Goal: Information Seeking & Learning: Compare options

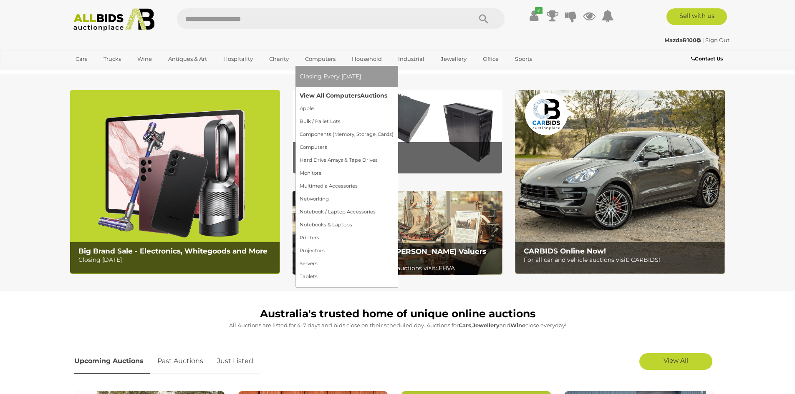
click at [322, 94] on link "View All Computers Auctions" at bounding box center [347, 95] width 94 height 13
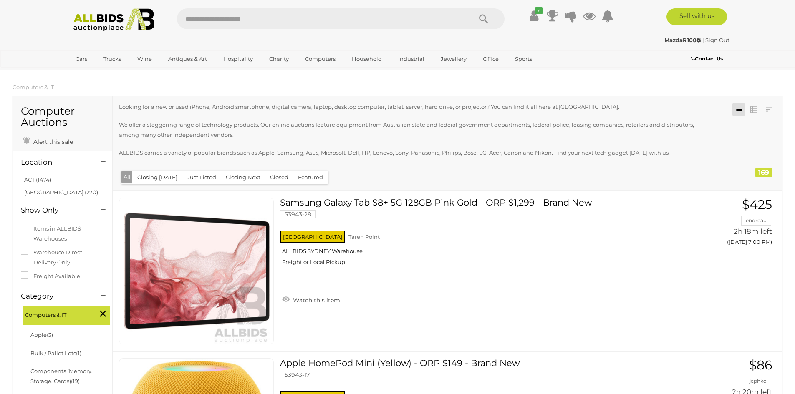
click at [53, 180] on li "ACT (1474)" at bounding box center [63, 180] width 81 height 12
click at [38, 180] on link "ACT (1474)" at bounding box center [37, 180] width 27 height 7
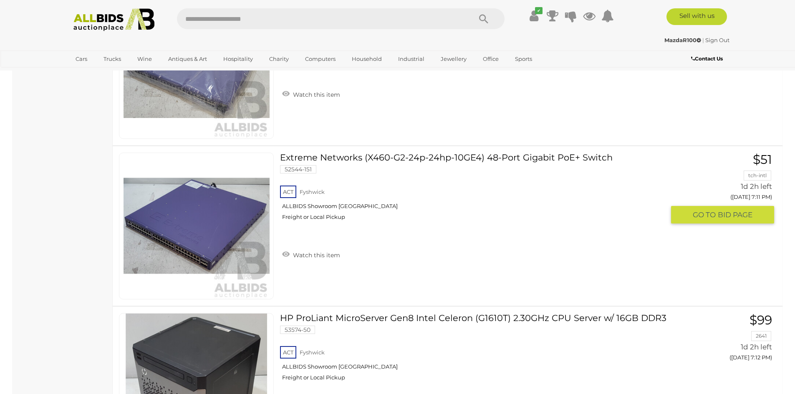
scroll to position [4243, 0]
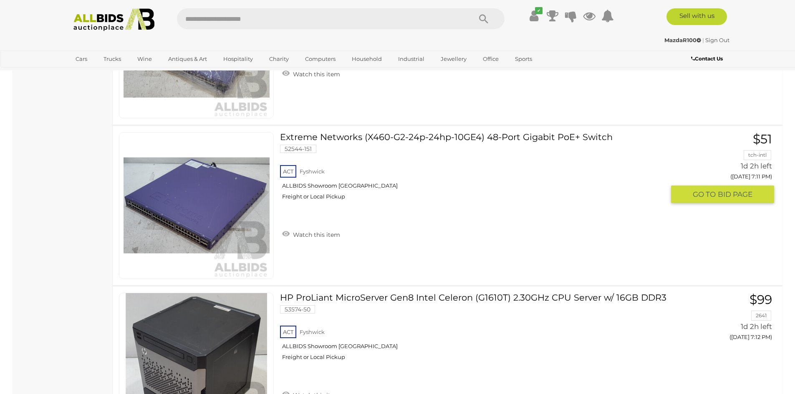
click at [226, 200] on link at bounding box center [196, 205] width 155 height 147
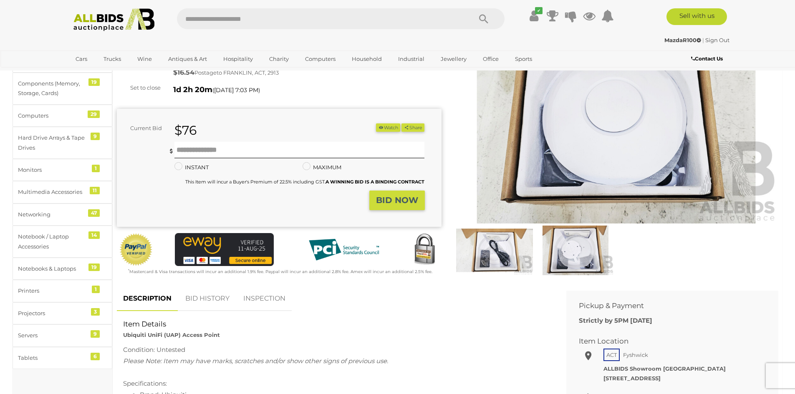
scroll to position [70, 0]
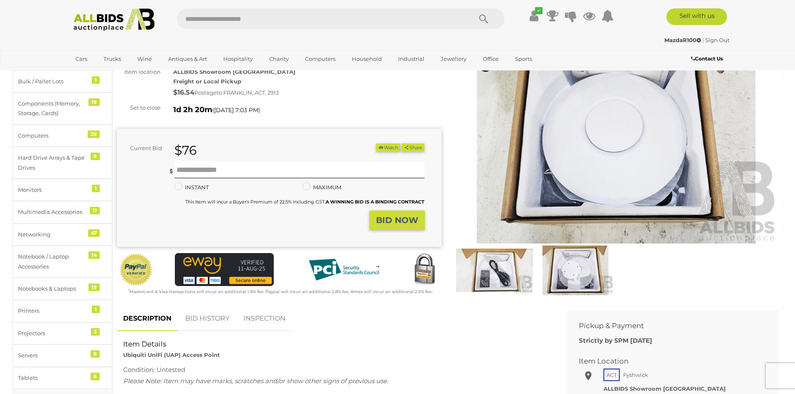
click at [576, 265] on img at bounding box center [575, 271] width 77 height 50
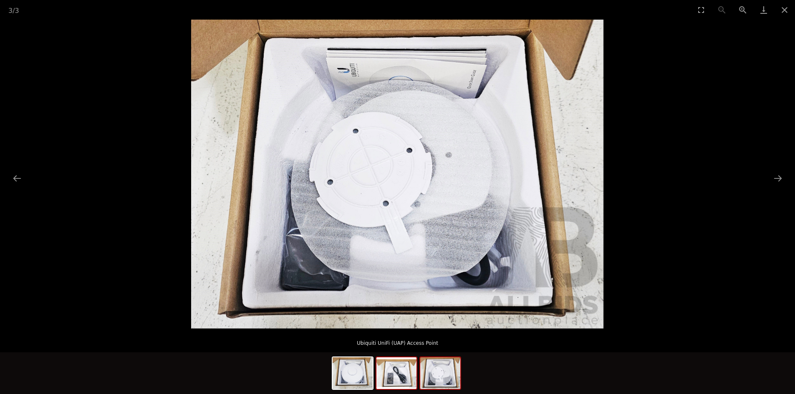
click at [381, 378] on img at bounding box center [396, 374] width 40 height 32
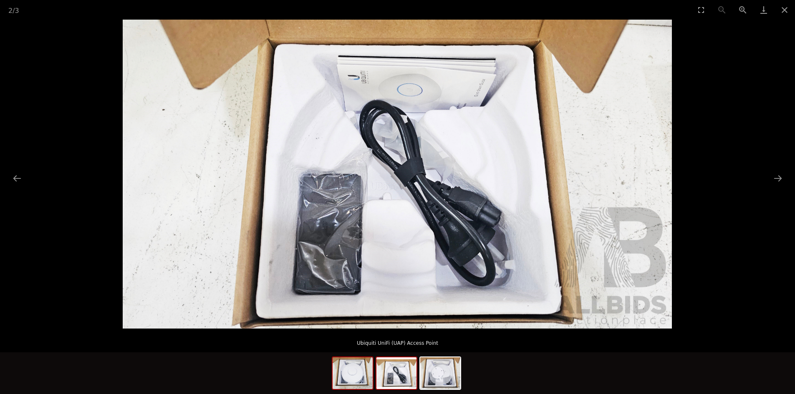
click at [362, 384] on img at bounding box center [353, 374] width 40 height 32
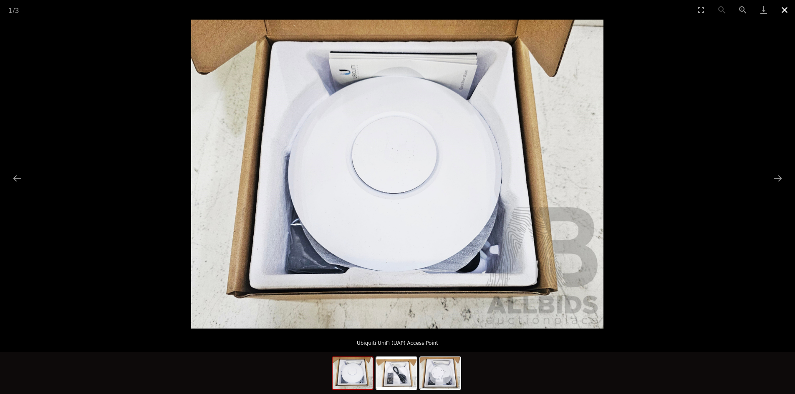
click at [780, 10] on button "Close gallery" at bounding box center [784, 10] width 21 height 20
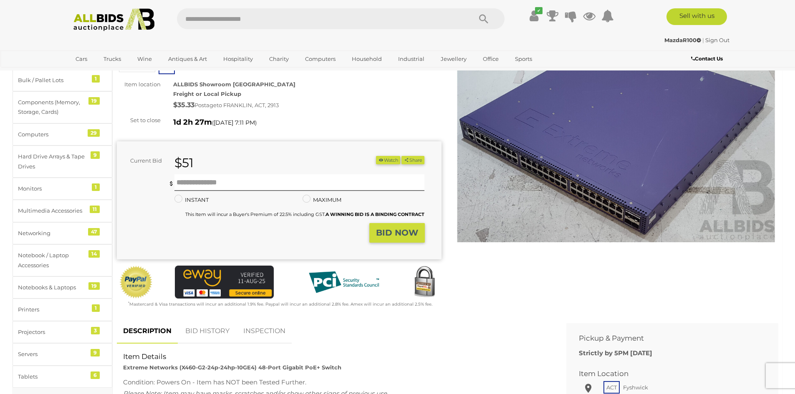
scroll to position [70, 0]
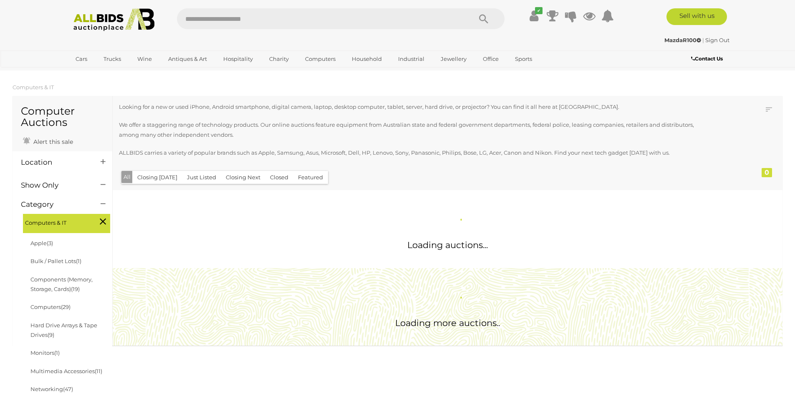
scroll to position [711, 0]
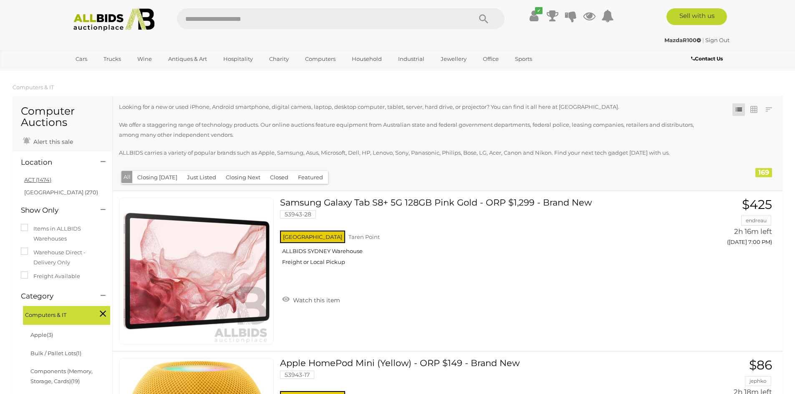
click at [30, 181] on link "ACT (1474)" at bounding box center [37, 180] width 27 height 7
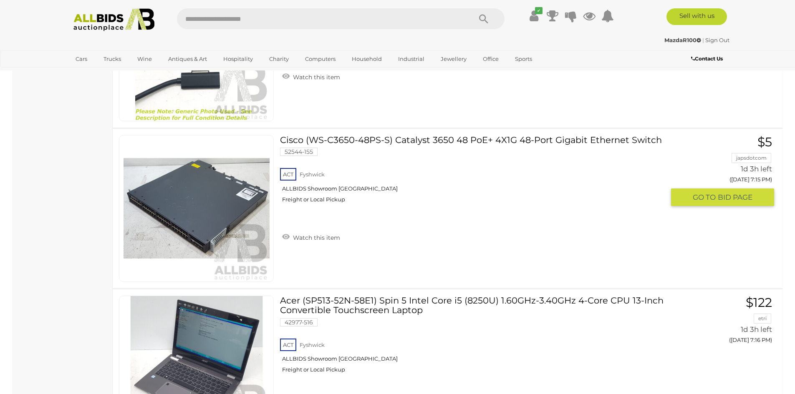
scroll to position [4743, 0]
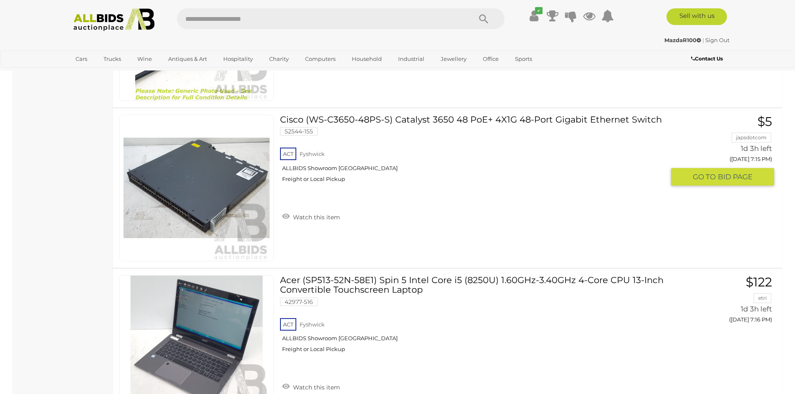
drag, startPoint x: 351, startPoint y: 122, endPoint x: 358, endPoint y: 126, distance: 7.5
click at [358, 126] on link "Cisco (WS-C3650-48PS-S) Catalyst 3650 48 PoE+ 4X1G 48-Port Gigabit Ethernet Swi…" at bounding box center [475, 152] width 378 height 74
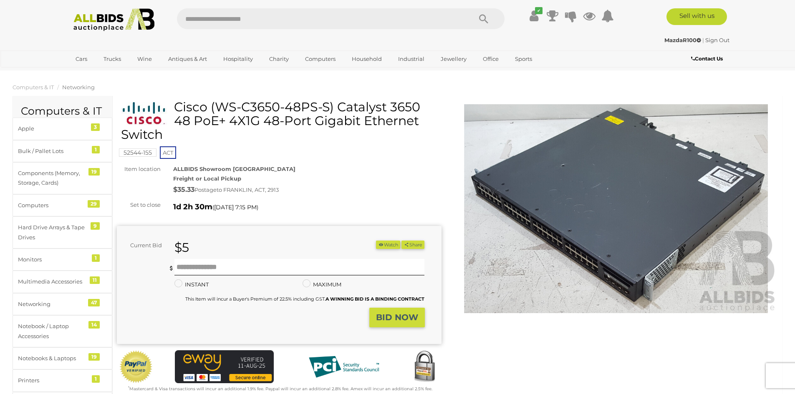
click at [591, 204] on img at bounding box center [616, 208] width 325 height 209
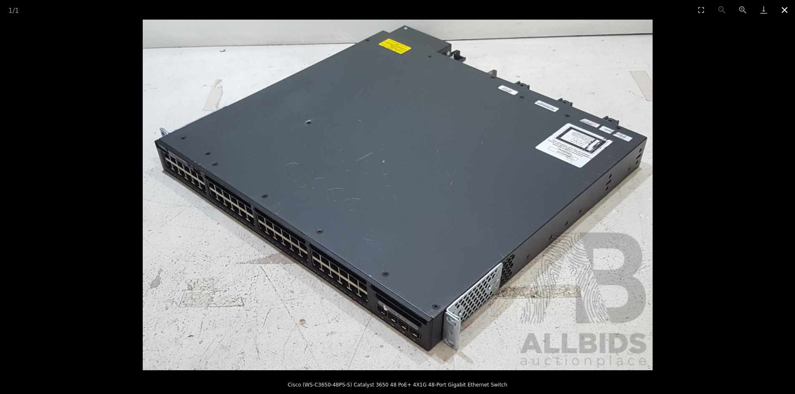
click at [783, 8] on button "Close gallery" at bounding box center [784, 10] width 21 height 20
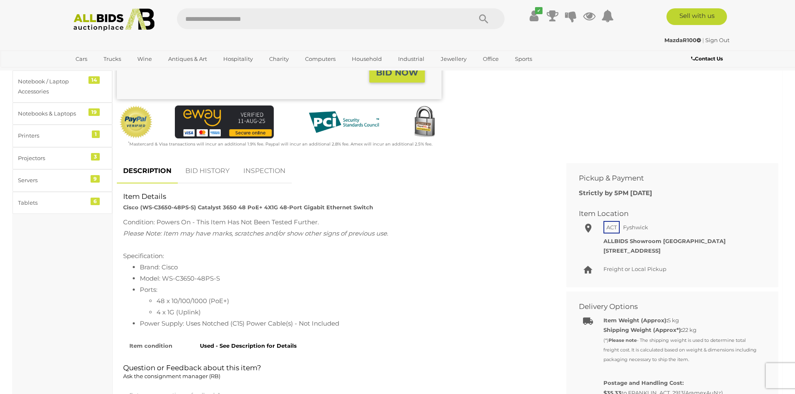
scroll to position [348, 0]
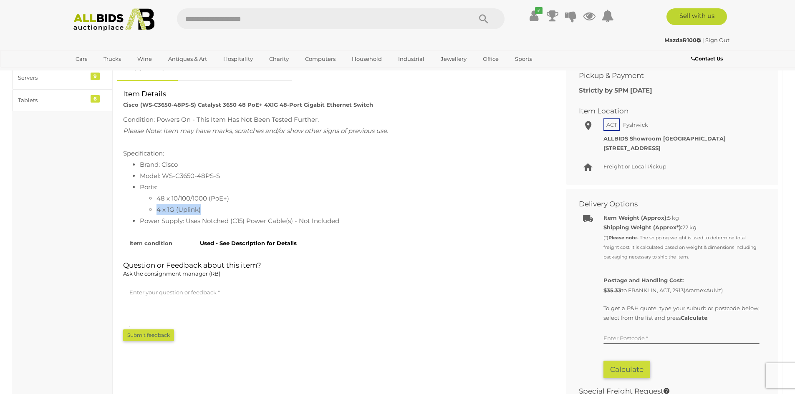
drag, startPoint x: 152, startPoint y: 210, endPoint x: 201, endPoint y: 207, distance: 48.5
click at [201, 207] on ul "48 x 10/100/1000 (PoE+) 4 x 1G (Uplink)" at bounding box center [344, 204] width 408 height 23
click at [201, 207] on li "4 x 1G (Uplink)" at bounding box center [352, 209] width 391 height 11
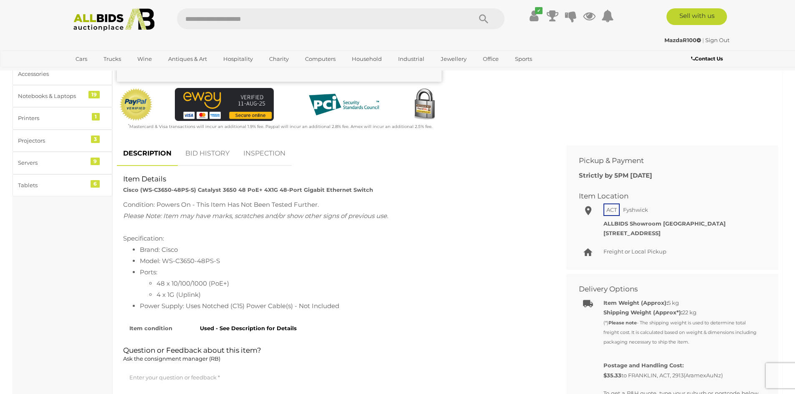
scroll to position [70, 0]
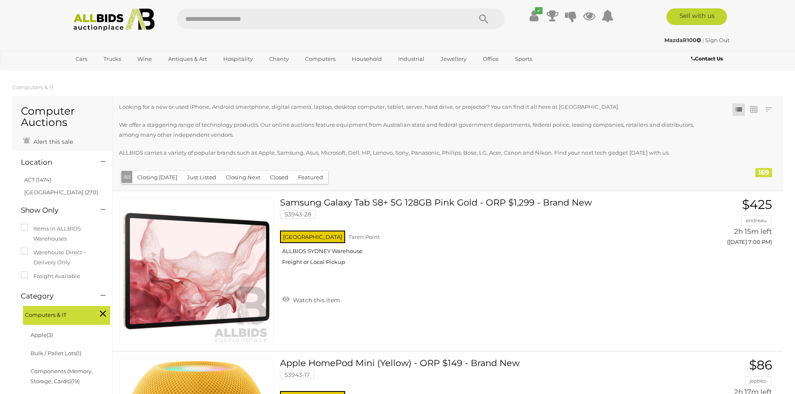
click at [59, 180] on li "ACT (1474)" at bounding box center [63, 180] width 81 height 12
click at [37, 180] on link "ACT (1474)" at bounding box center [37, 180] width 27 height 7
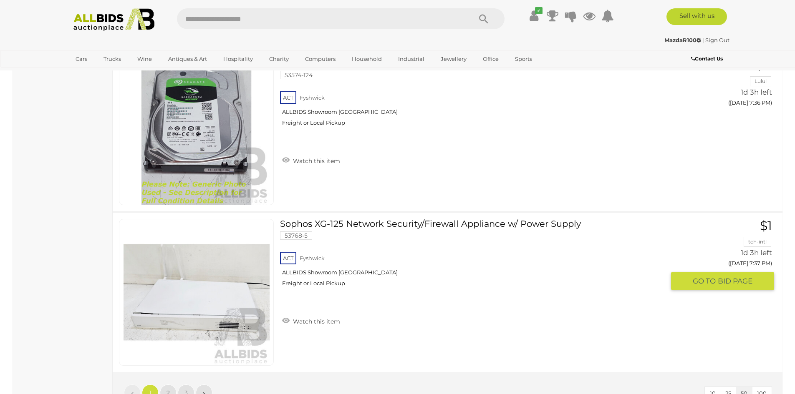
scroll to position [7938, 0]
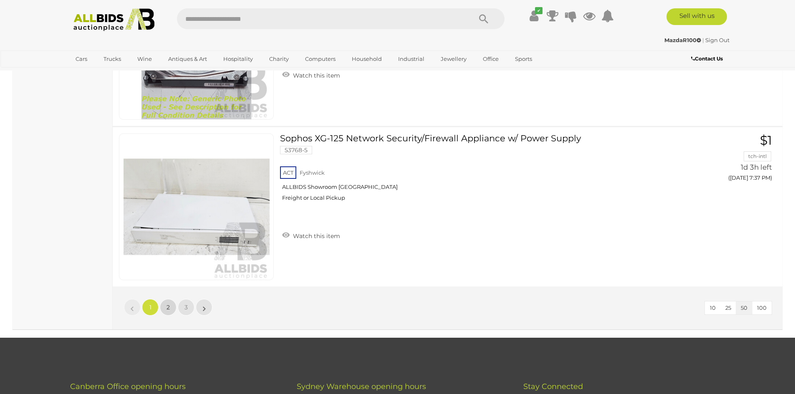
click at [167, 306] on span "2" at bounding box center [168, 308] width 3 height 8
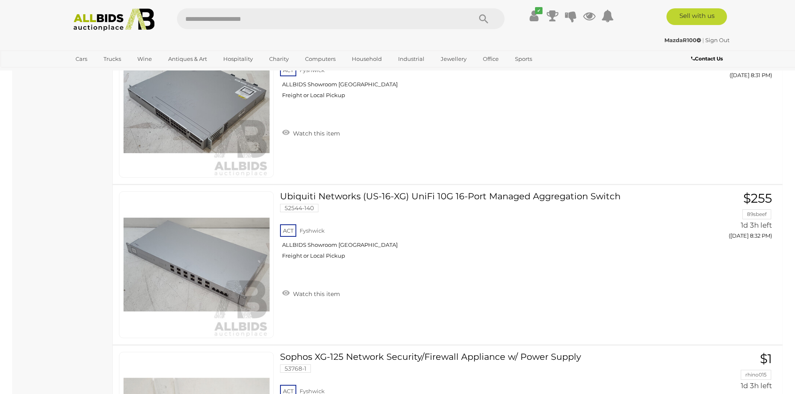
scroll to position [7689, 0]
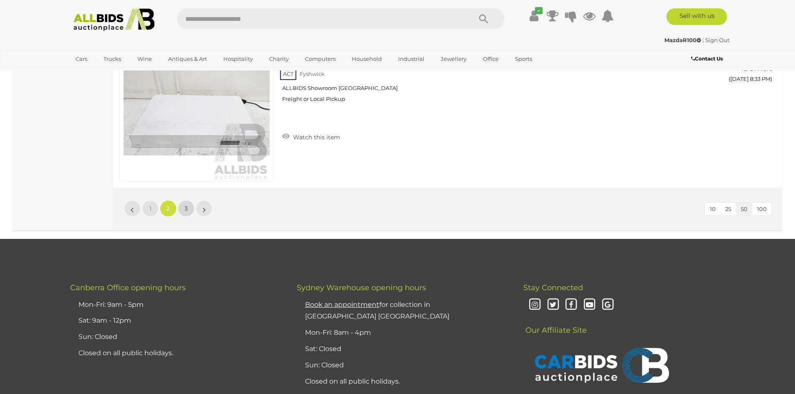
click at [179, 206] on link "3" at bounding box center [186, 208] width 17 height 17
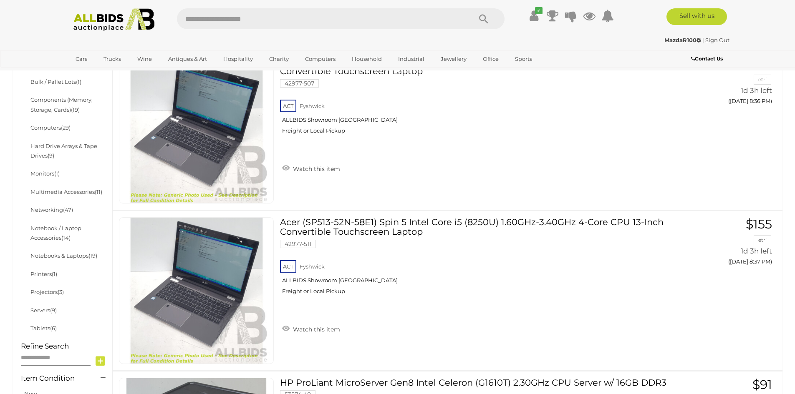
scroll to position [209, 0]
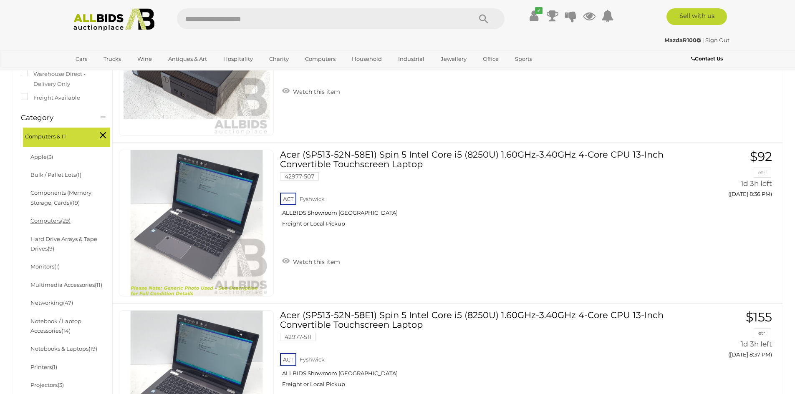
click at [47, 220] on link "Computers (29)" at bounding box center [50, 220] width 40 height 7
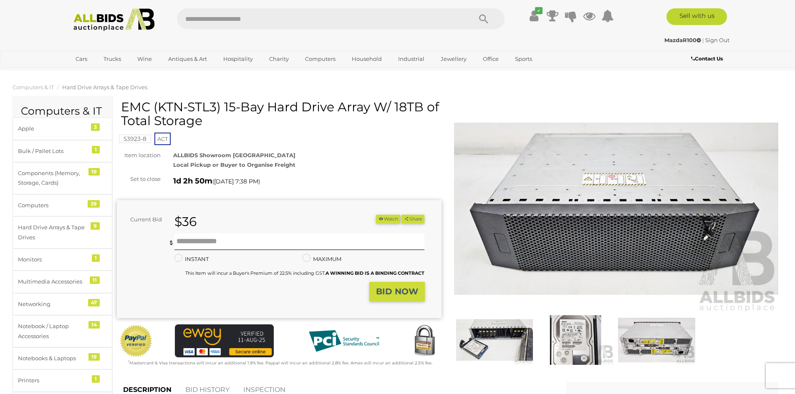
click at [603, 223] on img at bounding box center [616, 208] width 325 height 209
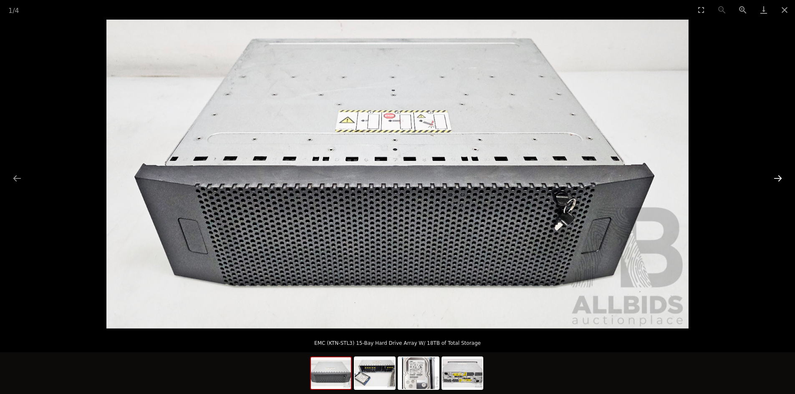
click at [780, 178] on button "Next slide" at bounding box center [778, 178] width 18 height 16
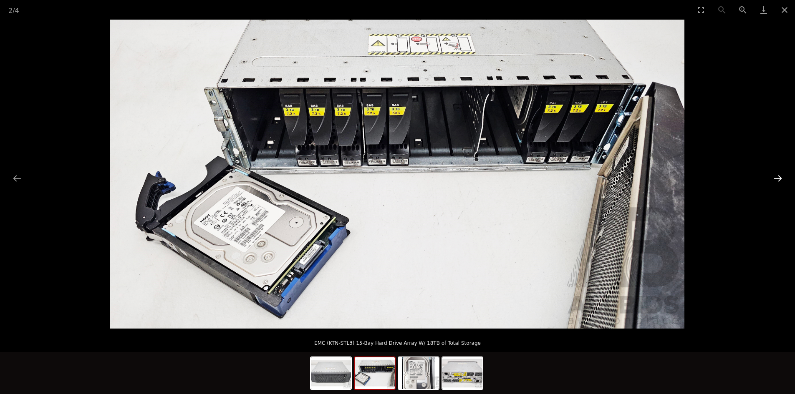
click at [780, 178] on button "Next slide" at bounding box center [778, 178] width 18 height 16
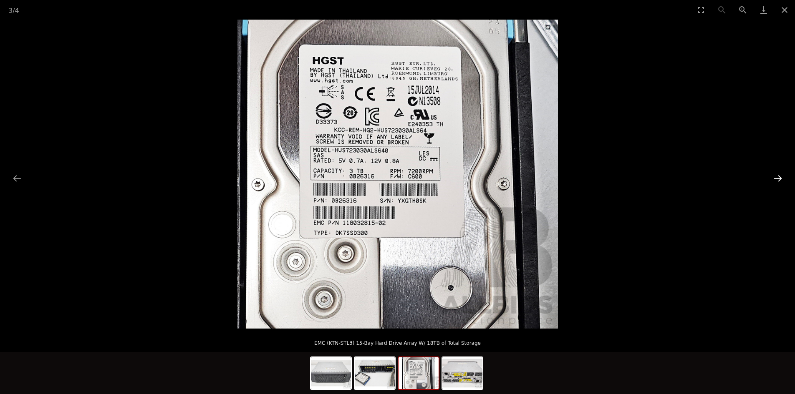
click at [778, 182] on button "Next slide" at bounding box center [778, 178] width 18 height 16
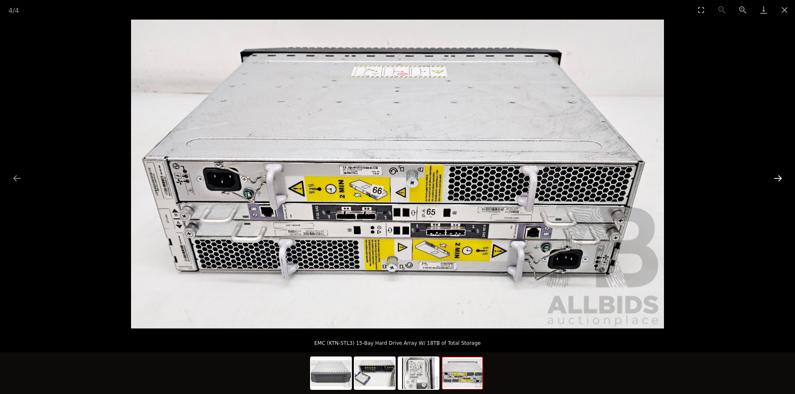
click at [778, 182] on button "Next slide" at bounding box center [778, 178] width 18 height 16
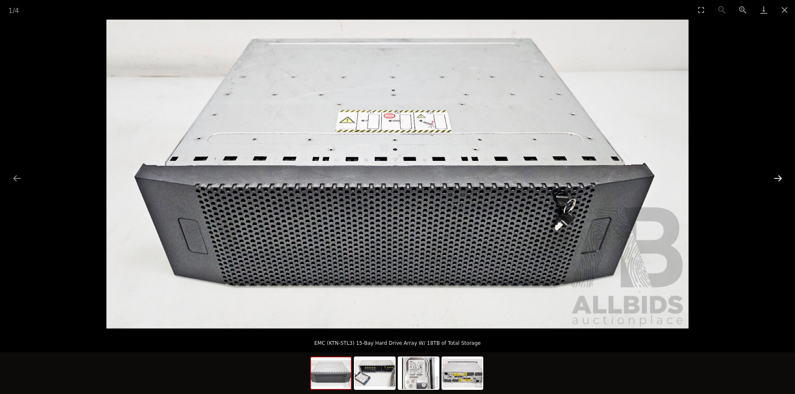
click at [778, 182] on button "Next slide" at bounding box center [778, 178] width 18 height 16
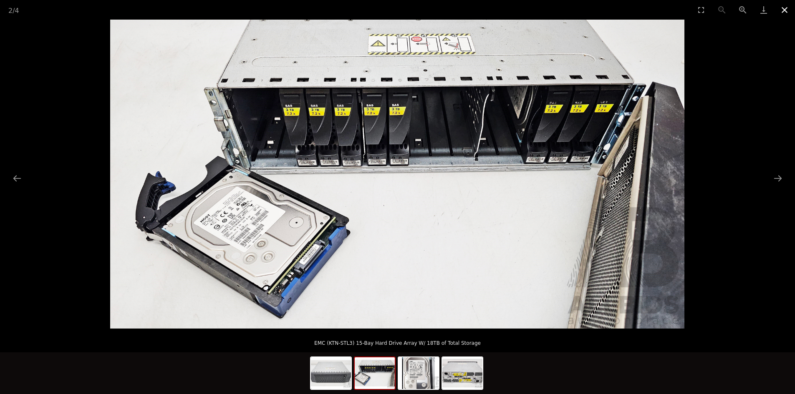
click at [778, 10] on button "Close gallery" at bounding box center [784, 10] width 21 height 20
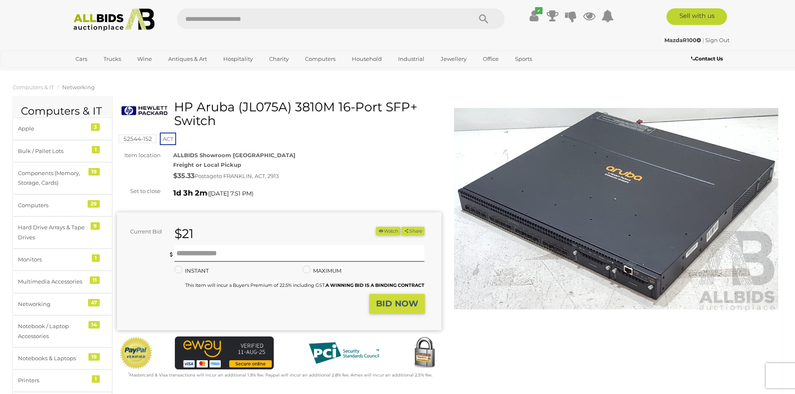
click at [586, 236] on img at bounding box center [616, 208] width 325 height 209
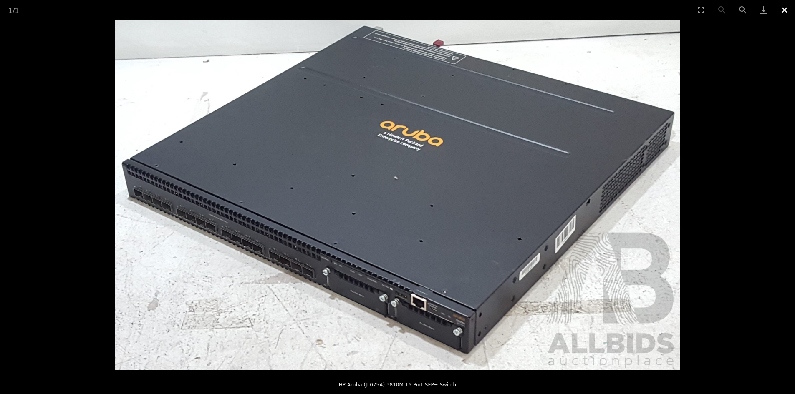
click at [784, 10] on button "Close gallery" at bounding box center [784, 10] width 21 height 20
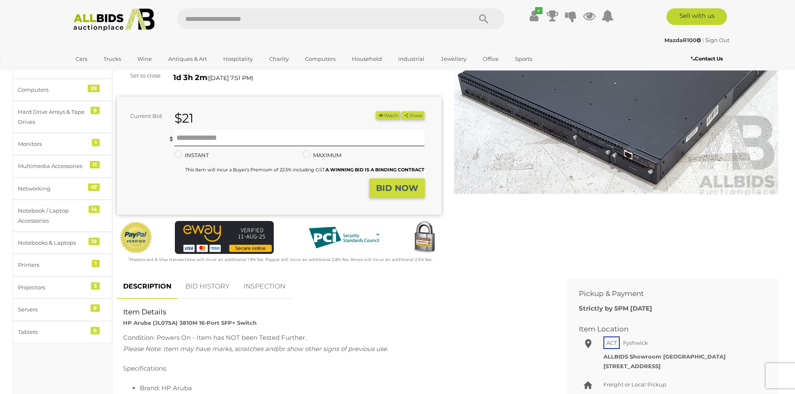
scroll to position [278, 0]
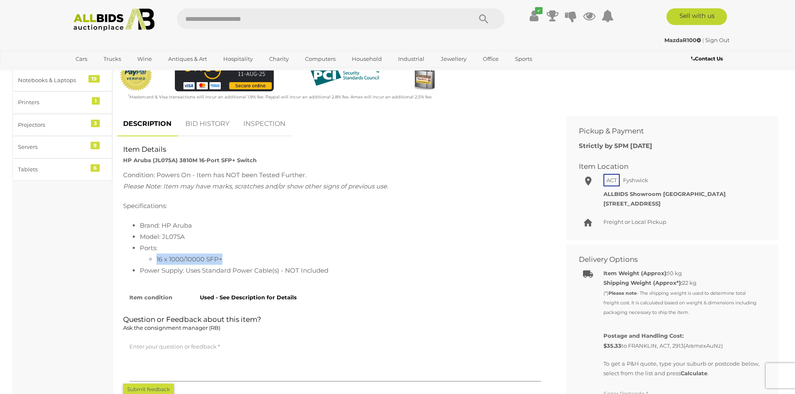
drag, startPoint x: 156, startPoint y: 261, endPoint x: 222, endPoint y: 258, distance: 66.4
click at [222, 258] on ul "16 x 1000/10000 SFP+" at bounding box center [344, 259] width 408 height 11
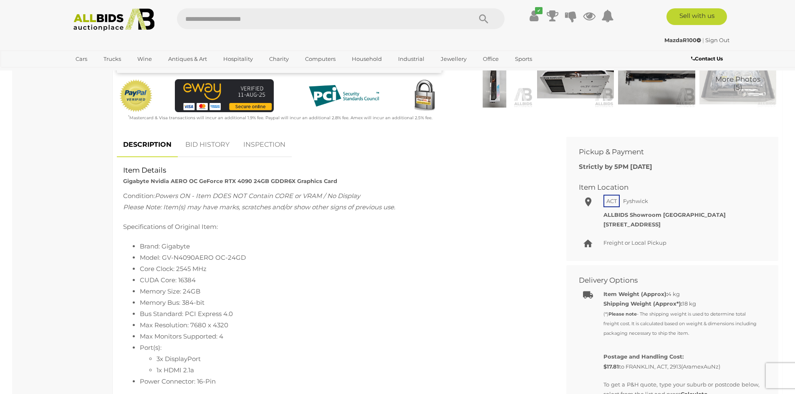
scroll to position [278, 0]
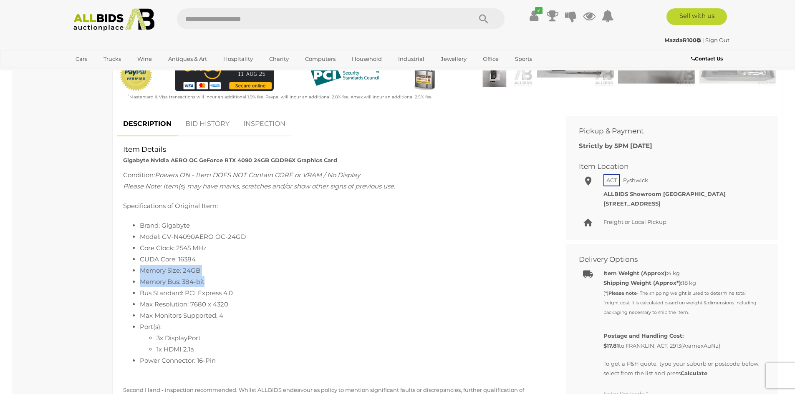
drag, startPoint x: 140, startPoint y: 267, endPoint x: 208, endPoint y: 276, distance: 69.1
click at [208, 276] on ul "Brand: Gigabyte Model: GV-N4090AERO OC-24GD Core Clock: 2545 MHz CUDA Core: 163…" at bounding box center [335, 299] width 424 height 158
drag, startPoint x: 123, startPoint y: 174, endPoint x: 367, endPoint y: 174, distance: 244.6
click at [367, 174] on div "Condition: Powers ON - Item DOES NOT Contain CORE or VRAM / No Display Please N…" at bounding box center [335, 275] width 437 height 212
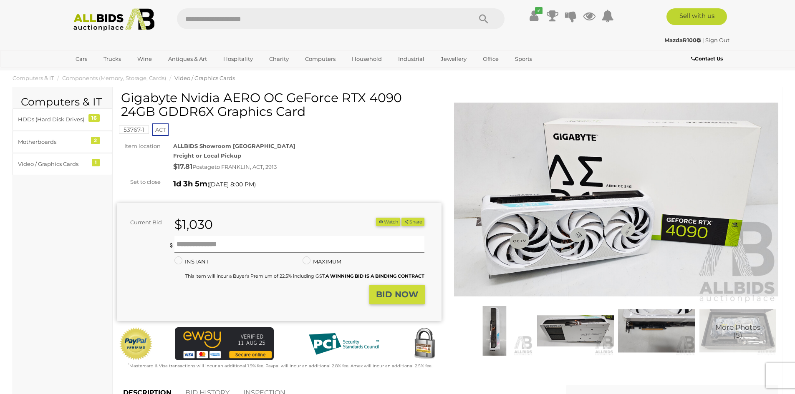
scroll to position [0, 0]
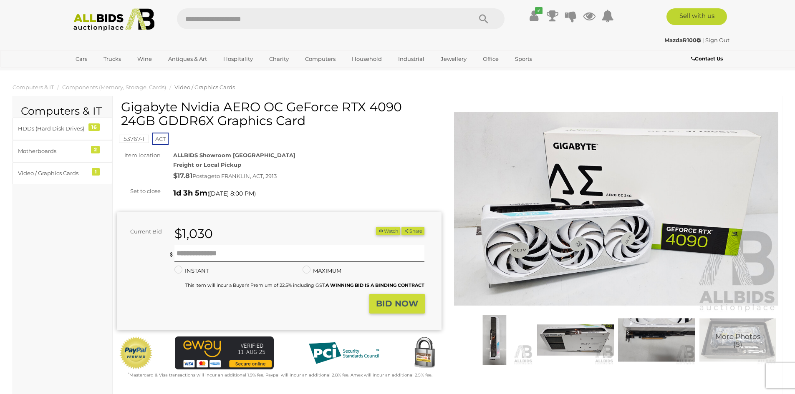
click at [650, 344] on img at bounding box center [656, 341] width 77 height 50
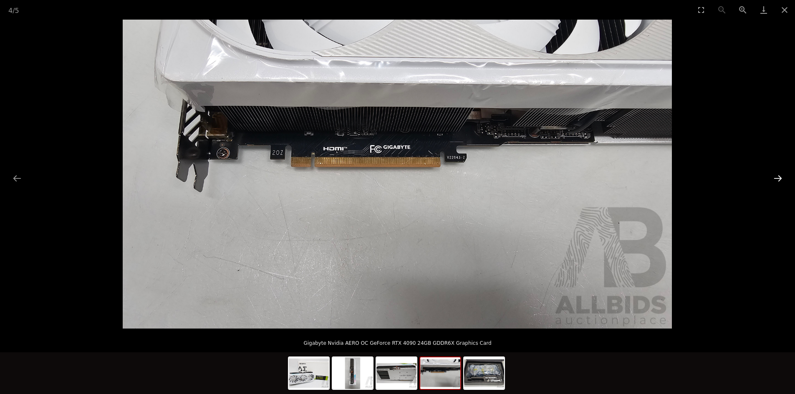
click at [778, 177] on button "Next slide" at bounding box center [778, 178] width 18 height 16
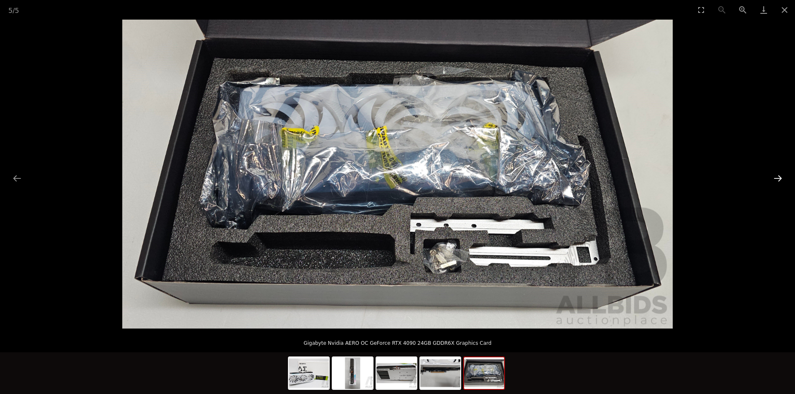
click at [775, 180] on button "Next slide" at bounding box center [778, 178] width 18 height 16
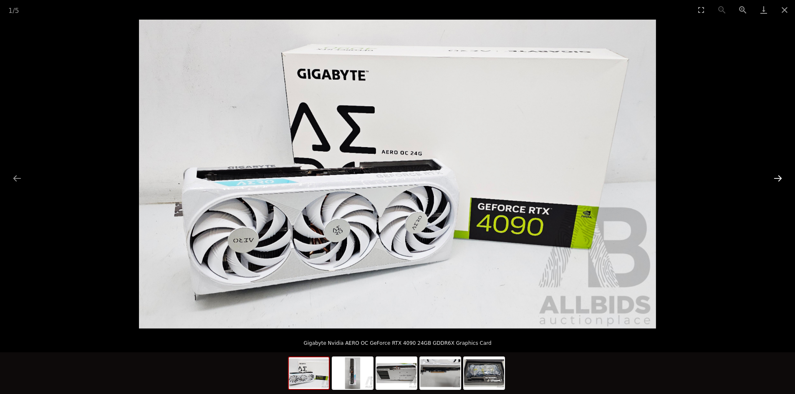
click at [775, 180] on button "Next slide" at bounding box center [778, 178] width 18 height 16
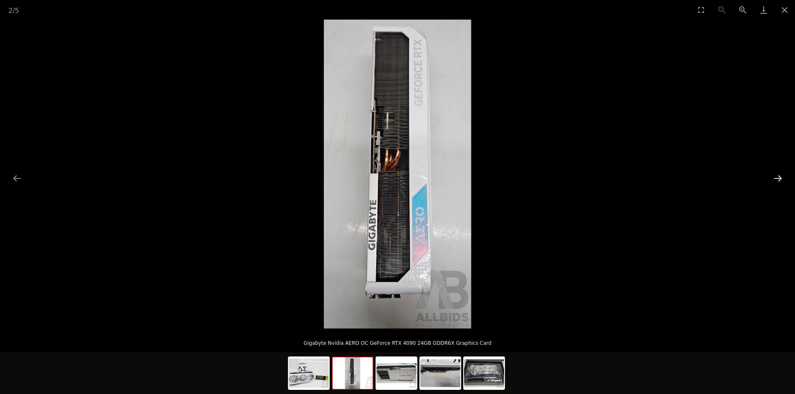
click at [775, 180] on button "Next slide" at bounding box center [778, 178] width 18 height 16
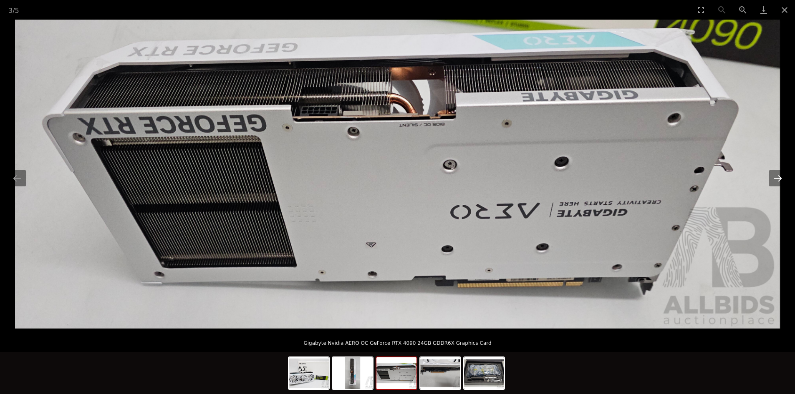
click at [775, 180] on button "Next slide" at bounding box center [778, 178] width 18 height 16
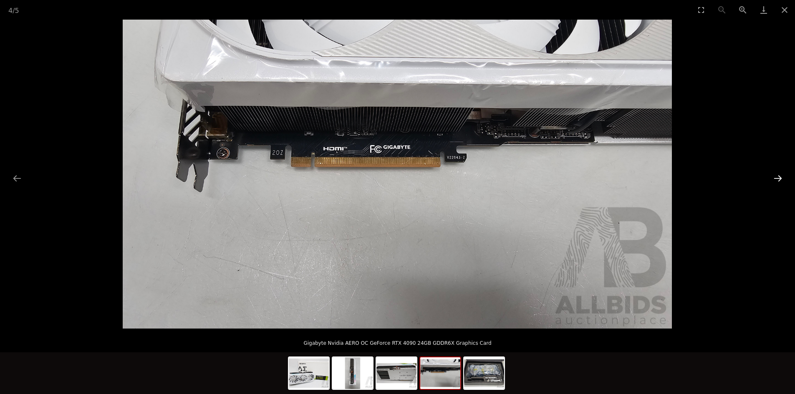
click at [775, 180] on button "Next slide" at bounding box center [778, 178] width 18 height 16
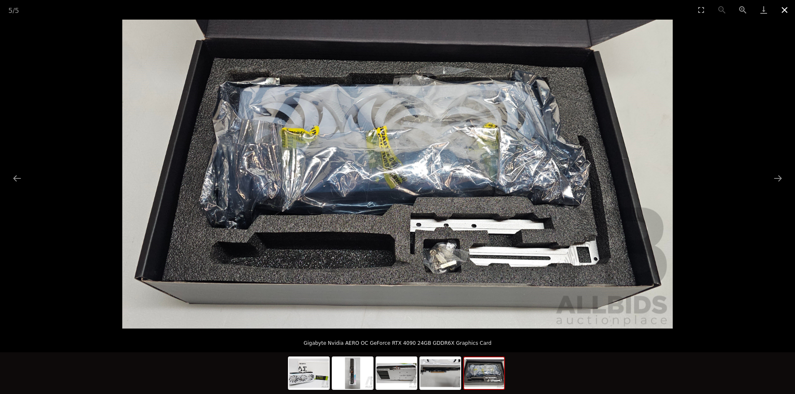
click at [783, 8] on button "Close gallery" at bounding box center [784, 10] width 21 height 20
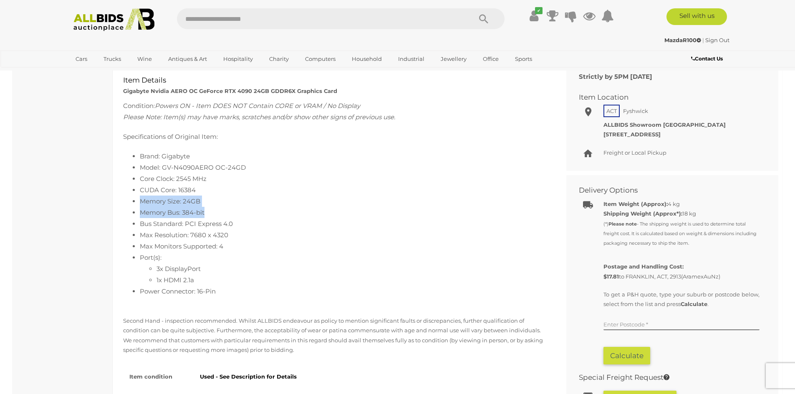
scroll to position [278, 0]
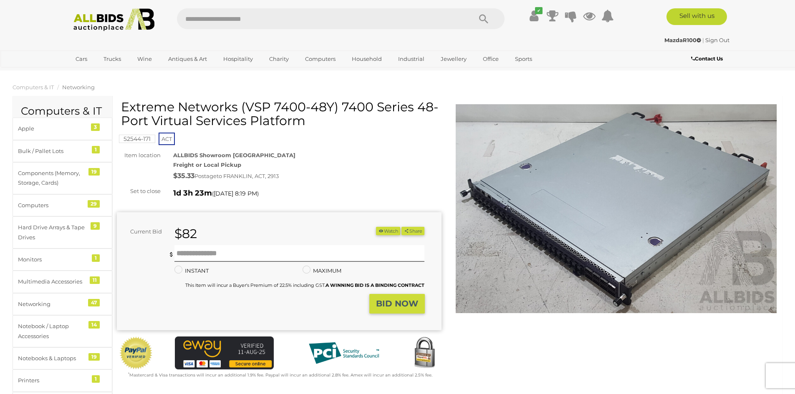
click at [552, 239] on img at bounding box center [616, 208] width 325 height 209
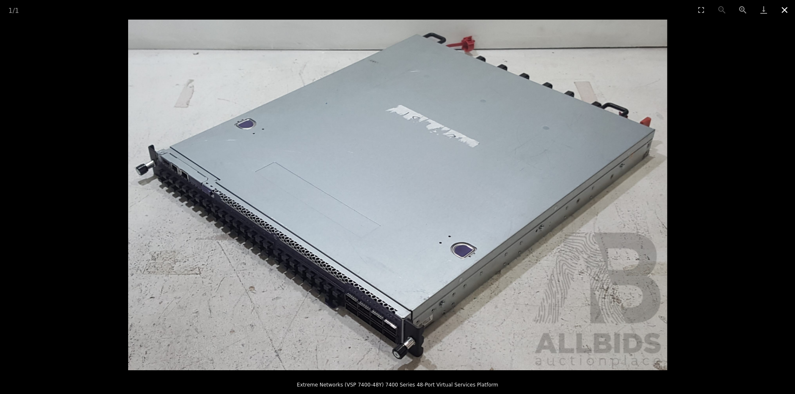
click at [782, 9] on button "Close gallery" at bounding box center [784, 10] width 21 height 20
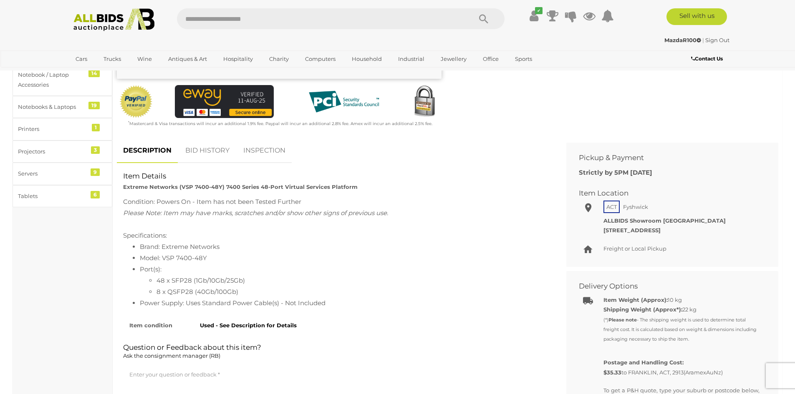
scroll to position [278, 0]
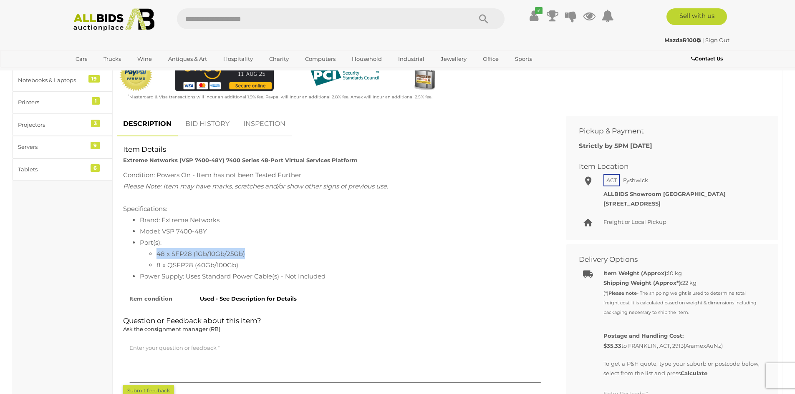
drag, startPoint x: 157, startPoint y: 254, endPoint x: 248, endPoint y: 250, distance: 91.5
click at [248, 250] on li "48 x SFP28 (1Gb/10Gb/25Gb)" at bounding box center [352, 253] width 391 height 11
drag, startPoint x: 157, startPoint y: 266, endPoint x: 240, endPoint y: 263, distance: 82.7
click at [240, 263] on li "8 x QSFP28 (40Gb/100Gb)" at bounding box center [352, 265] width 391 height 11
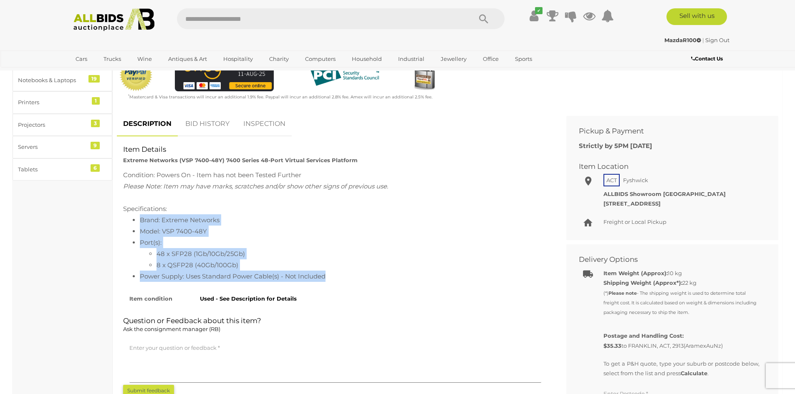
drag, startPoint x: 141, startPoint y: 221, endPoint x: 341, endPoint y: 273, distance: 205.8
click at [341, 273] on ul "Brand: Extreme Networks Model: VSP 7400-48Y Port(s): 48 x SFP28 (1Gb/10Gb/25Gb)…" at bounding box center [335, 249] width 424 height 68
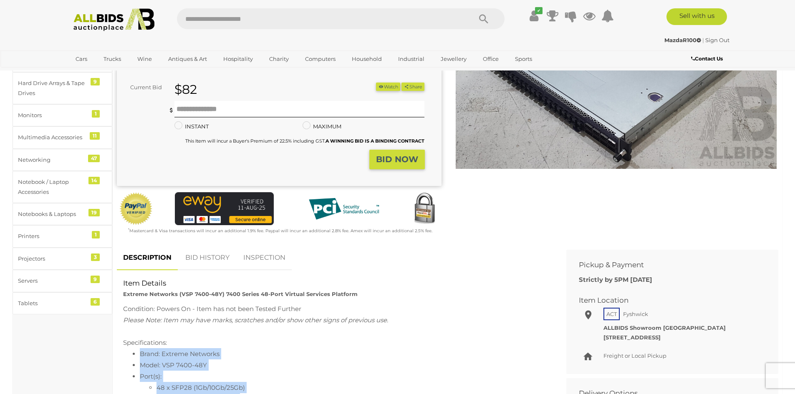
scroll to position [0, 0]
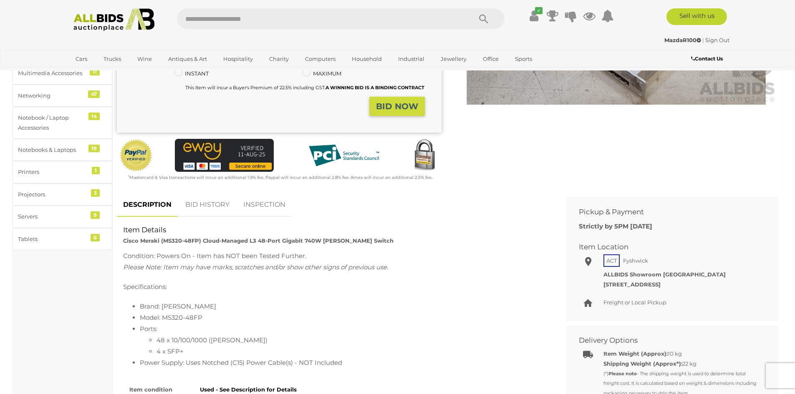
scroll to position [278, 0]
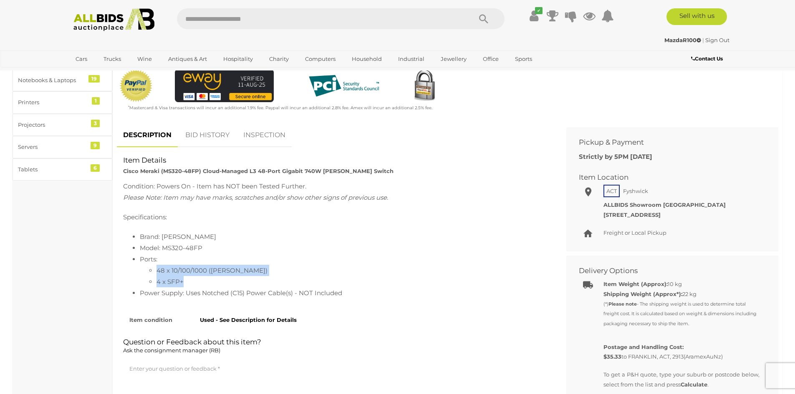
drag, startPoint x: 157, startPoint y: 272, endPoint x: 235, endPoint y: 278, distance: 79.1
click at [235, 278] on ul "48 x 10/100/1000 ([PERSON_NAME]) 4 x SFP+" at bounding box center [344, 276] width 408 height 23
click at [235, 278] on li "4 x SFP+" at bounding box center [352, 281] width 391 height 11
drag, startPoint x: 162, startPoint y: 238, endPoint x: 201, endPoint y: 235, distance: 38.5
click at [201, 235] on li "Brand: [PERSON_NAME]" at bounding box center [344, 236] width 408 height 11
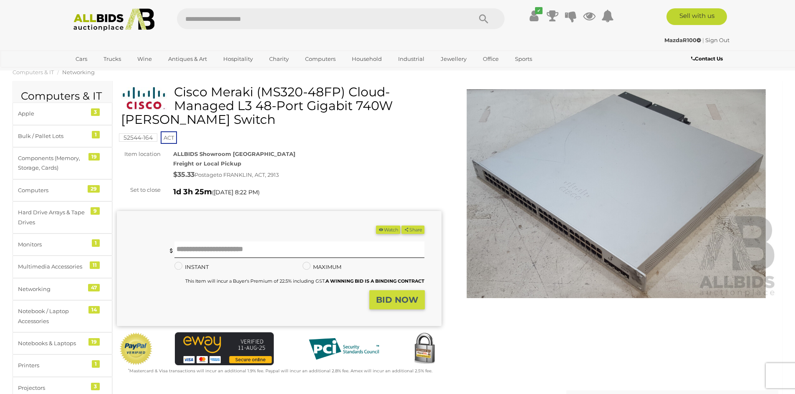
scroll to position [0, 0]
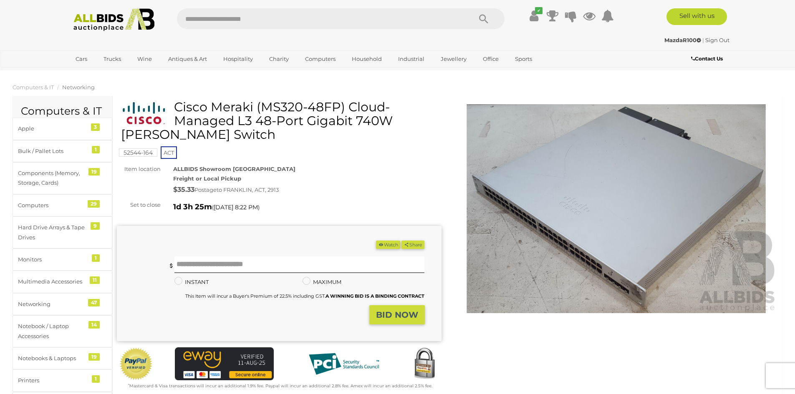
click at [522, 240] on img at bounding box center [616, 208] width 325 height 209
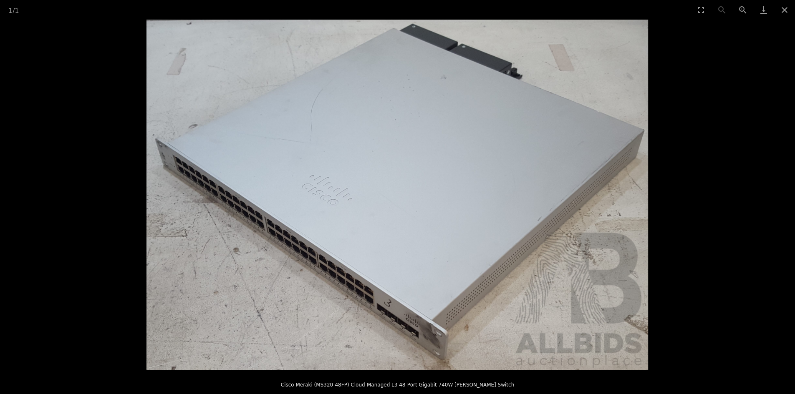
click at [388, 335] on img at bounding box center [397, 195] width 502 height 351
click at [783, 8] on button "Close gallery" at bounding box center [784, 10] width 21 height 20
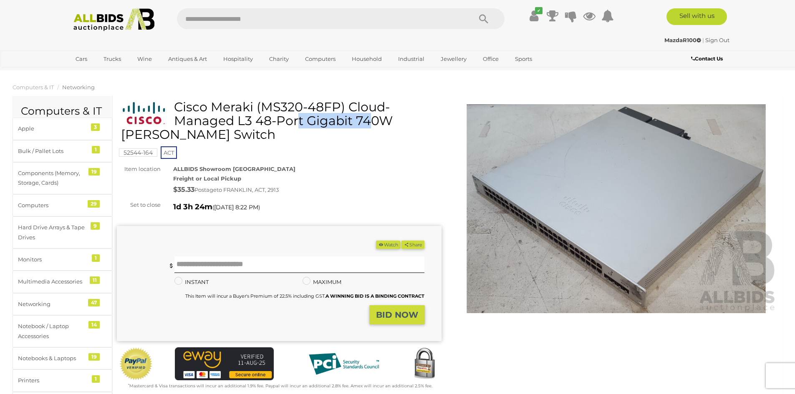
drag, startPoint x: 174, startPoint y: 106, endPoint x: 254, endPoint y: 107, distance: 79.7
click at [254, 107] on h1 "Cisco Meraki (MS320-48FP) Cloud-Managed L3 48-Port Gigabit 740W [PERSON_NAME] S…" at bounding box center [280, 120] width 318 height 41
copy h1 "[PERSON_NAME]"
drag, startPoint x: 263, startPoint y: 109, endPoint x: 338, endPoint y: 106, distance: 75.2
click at [338, 106] on h1 "Cisco Meraki (MS320-48FP) Cloud-Managed L3 48-Port Gigabit 740W [PERSON_NAME] S…" at bounding box center [280, 120] width 318 height 41
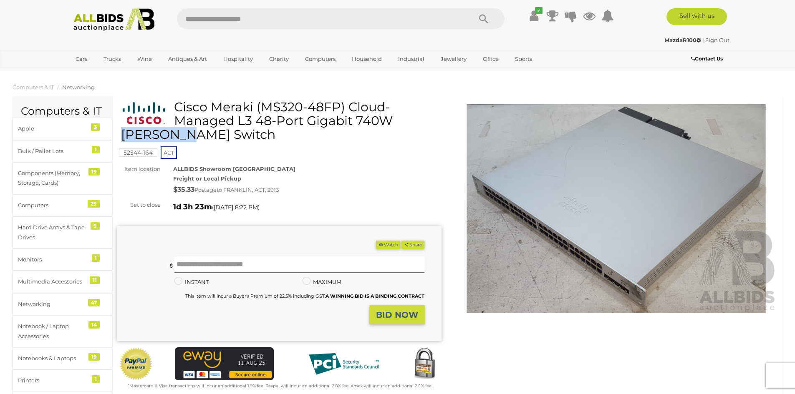
copy h1 "MS320-48FP"
click at [242, 122] on h1 "Cisco Meraki (MS320-48FP) Cloud-Managed L3 48-Port Gigabit 740W PoE Switch" at bounding box center [280, 120] width 318 height 41
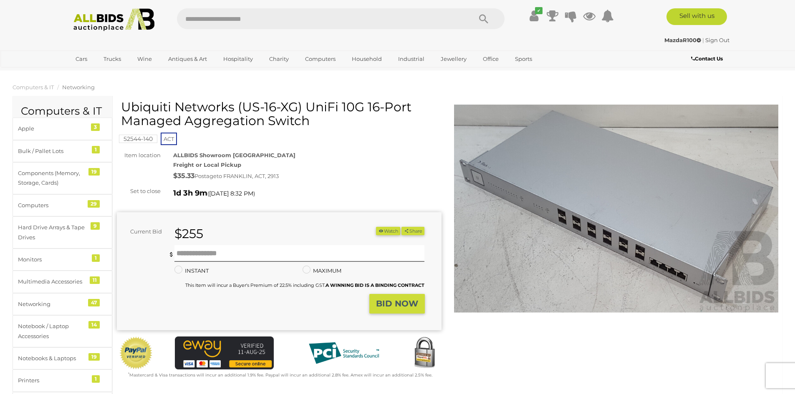
click at [588, 207] on img at bounding box center [616, 208] width 325 height 209
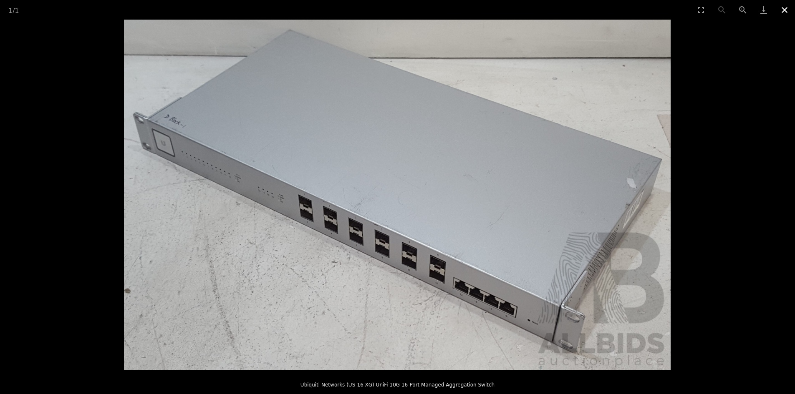
click at [783, 10] on button "Close gallery" at bounding box center [784, 10] width 21 height 20
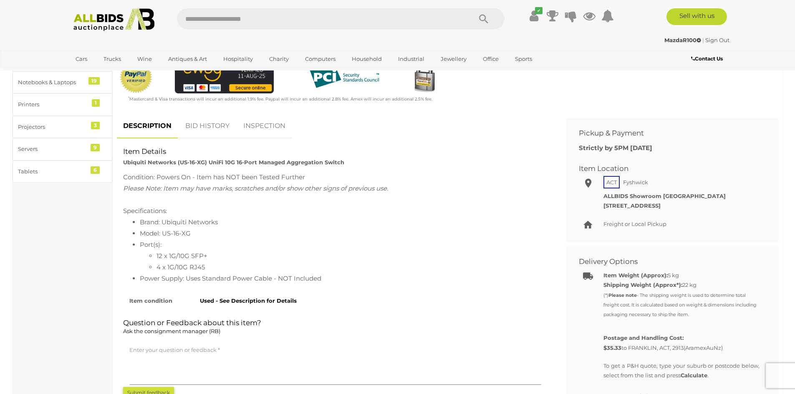
scroll to position [278, 0]
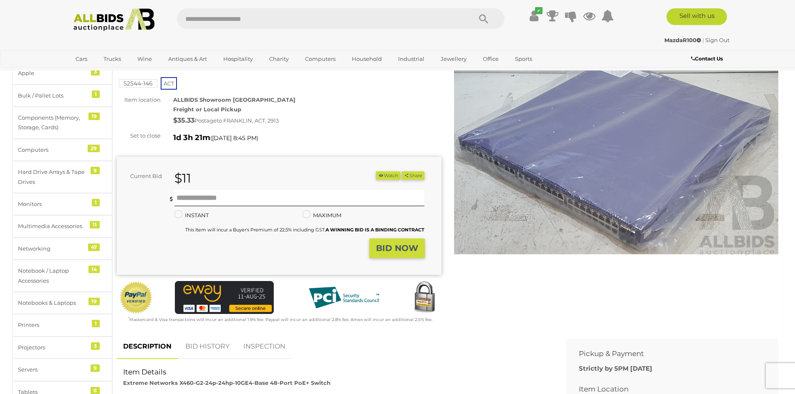
scroll to position [209, 0]
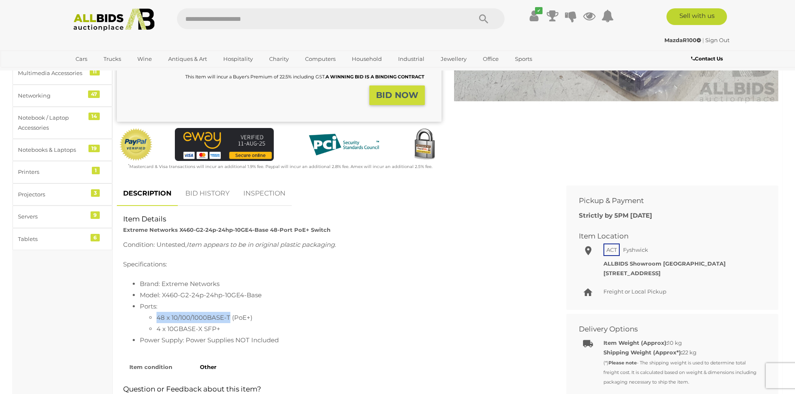
drag, startPoint x: 157, startPoint y: 319, endPoint x: 229, endPoint y: 316, distance: 72.2
click at [229, 316] on li "48 x 10/100/1000BASE-T (PoE+)" at bounding box center [352, 317] width 391 height 11
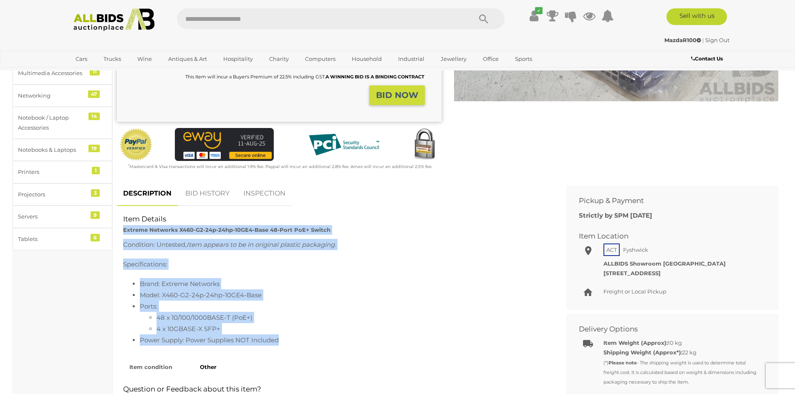
drag, startPoint x: 124, startPoint y: 230, endPoint x: 309, endPoint y: 341, distance: 216.0
click at [309, 215] on div "Item Details Extreme Networks X460-G2-24p-24hp-10GE4-Base 48-Port PoE+ Switch C…" at bounding box center [335, 215] width 437 height 0
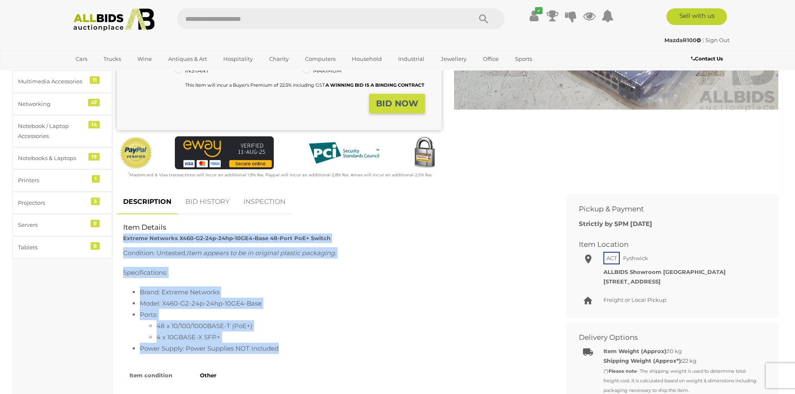
scroll to position [278, 0]
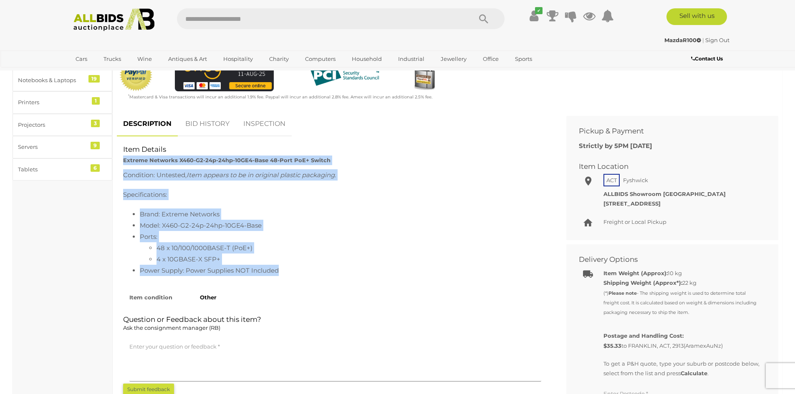
click at [288, 276] on li "Power Supply: Power Supplies NOT Included" at bounding box center [344, 270] width 408 height 11
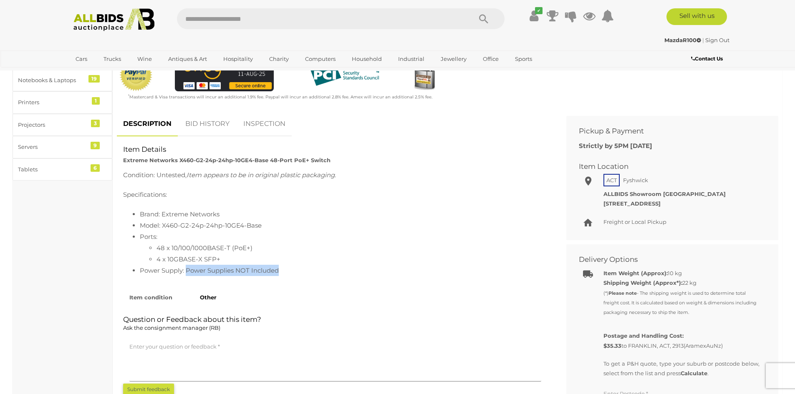
drag, startPoint x: 288, startPoint y: 274, endPoint x: 188, endPoint y: 274, distance: 100.2
click at [188, 274] on li "Power Supply: Power Supplies NOT Included" at bounding box center [344, 270] width 408 height 11
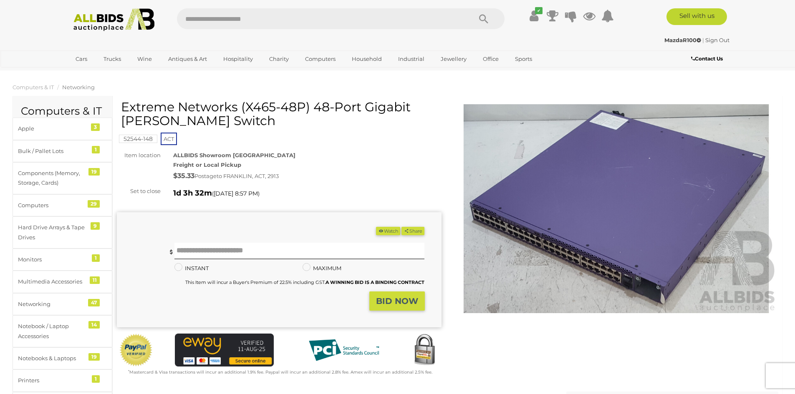
click at [558, 245] on img at bounding box center [616, 208] width 325 height 209
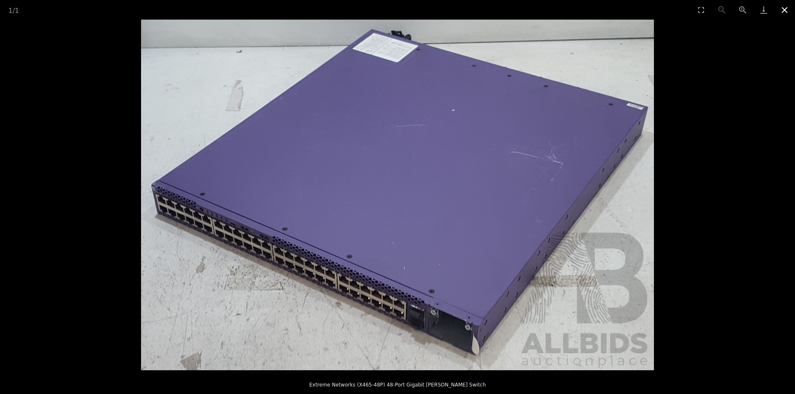
click at [789, 13] on button "Close gallery" at bounding box center [784, 10] width 21 height 20
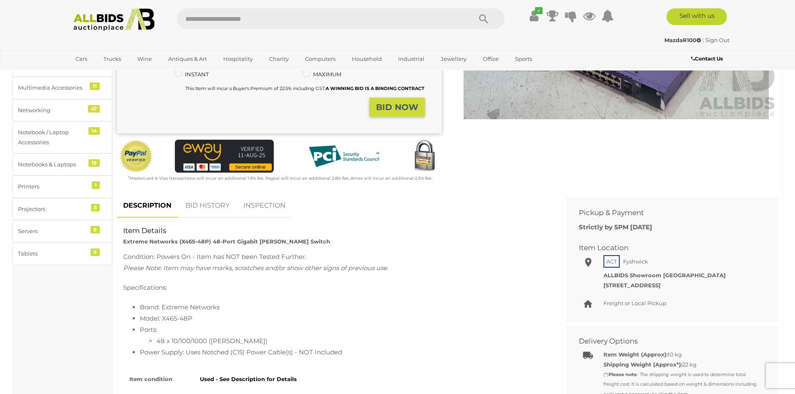
scroll to position [278, 0]
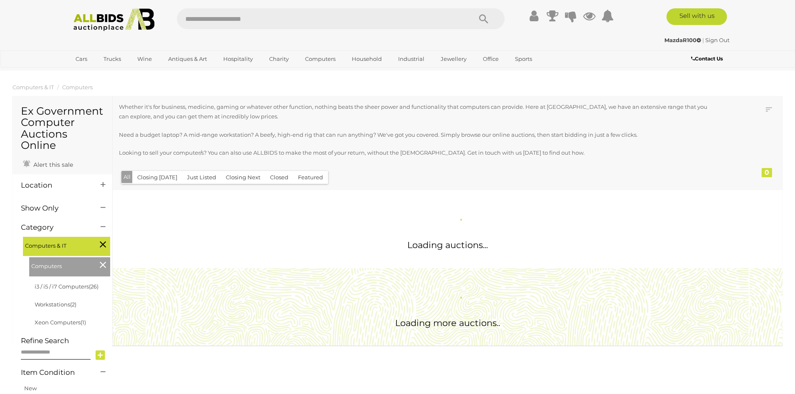
scroll to position [70, 0]
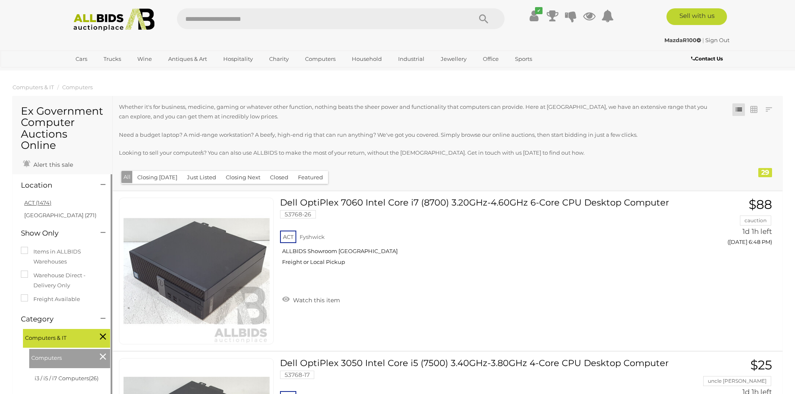
click at [38, 204] on link "ACT (1474)" at bounding box center [37, 202] width 27 height 7
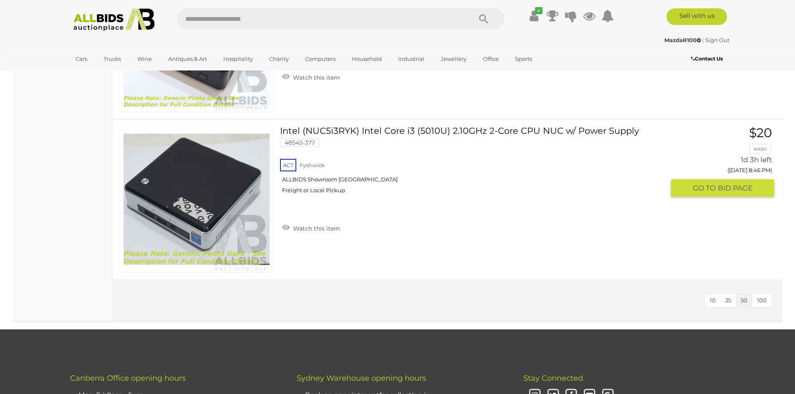
scroll to position [3617, 0]
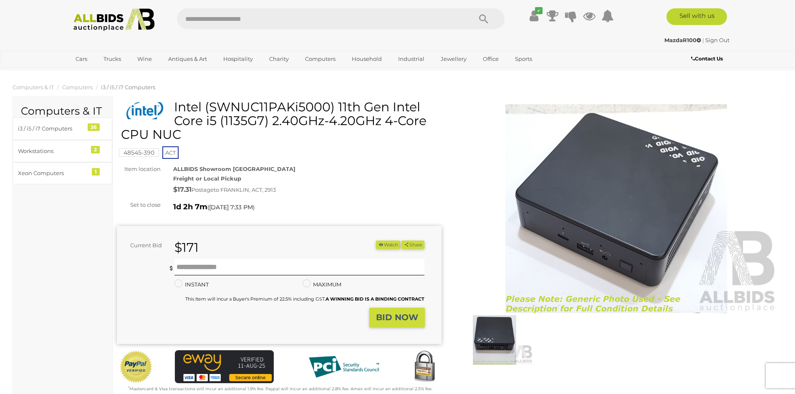
drag, startPoint x: 225, startPoint y: 121, endPoint x: 262, endPoint y: 121, distance: 37.6
click at [262, 121] on h1 "Intel (SWNUC11PAKi5000) 11th Gen Intel Core i5 (1135G7) 2.40GHz-4.20GHz 4-Core …" at bounding box center [280, 120] width 318 height 41
copy h1 "1135G7"
click at [327, 109] on h1 "Intel (SWNUC11PAKi5000) 11th Gen Intel Core i5 (1135G7) 2.40GHz-4.20GHz 4-Core …" at bounding box center [280, 120] width 318 height 41
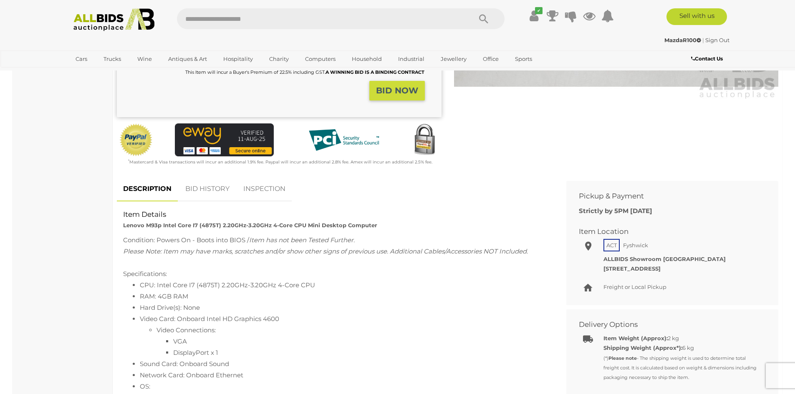
scroll to position [278, 0]
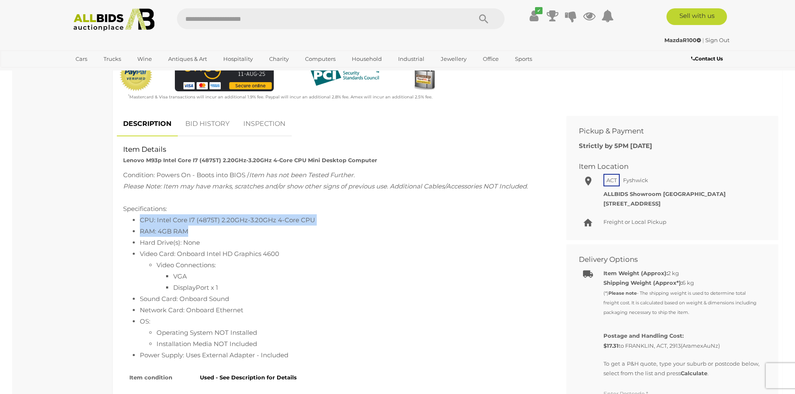
drag, startPoint x: 140, startPoint y: 219, endPoint x: 192, endPoint y: 227, distance: 52.8
click at [192, 227] on ul "CPU: Intel Core I7 (4875T) 2.20GHz-3.20GHz 4-Core CPU RAM: 4GB RAM Hard Drive(s…" at bounding box center [335, 288] width 424 height 146
click at [192, 227] on li "RAM: 4GB RAM" at bounding box center [344, 231] width 408 height 11
drag, startPoint x: 199, startPoint y: 218, endPoint x: 215, endPoint y: 221, distance: 16.6
click at [215, 221] on li "CPU: Intel Core I7 (4875T) 2.20GHz-3.20GHz 4-Core CPU" at bounding box center [344, 220] width 408 height 11
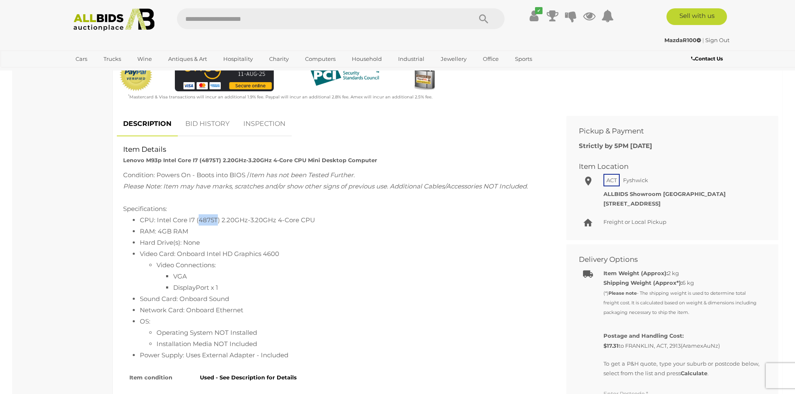
copy li "4875T"
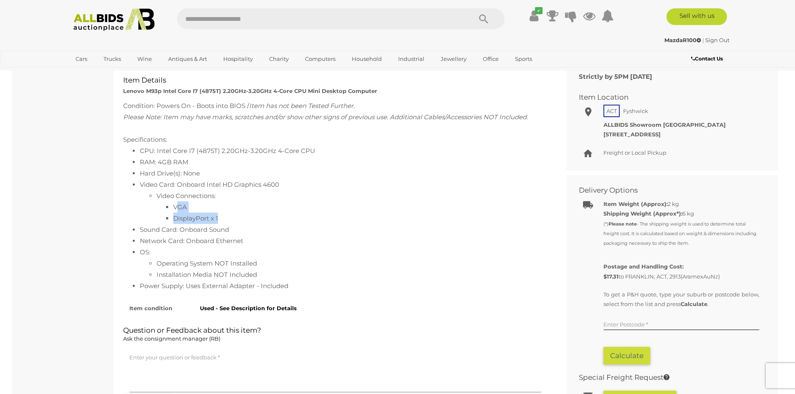
drag, startPoint x: 177, startPoint y: 206, endPoint x: 222, endPoint y: 218, distance: 46.2
click at [222, 218] on ul "VGA DisplayPort x 1" at bounding box center [352, 213] width 391 height 23
click at [222, 218] on li "DisplayPort x 1" at bounding box center [360, 218] width 374 height 11
drag, startPoint x: 225, startPoint y: 219, endPoint x: 170, endPoint y: 210, distance: 55.0
click at [170, 210] on ul "VGA DisplayPort x 1" at bounding box center [352, 213] width 391 height 23
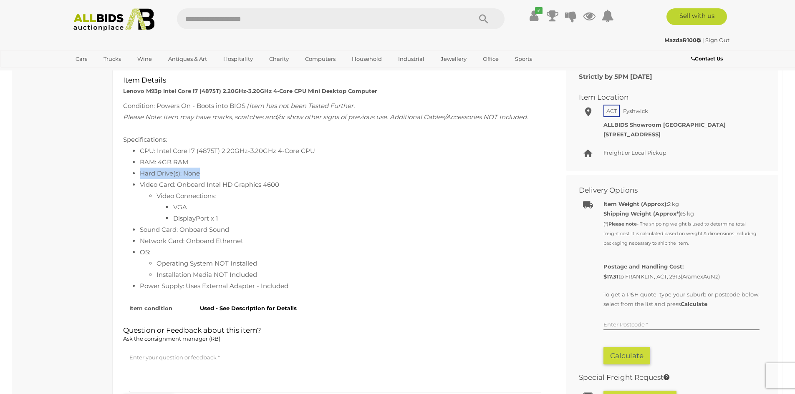
drag, startPoint x: 139, startPoint y: 174, endPoint x: 218, endPoint y: 171, distance: 79.0
click at [218, 171] on ul "CPU: Intel Core I7 (4875T) 2.20GHz-3.20GHz 4-Core CPU RAM: 4GB RAM Hard Drive(s…" at bounding box center [335, 218] width 424 height 146
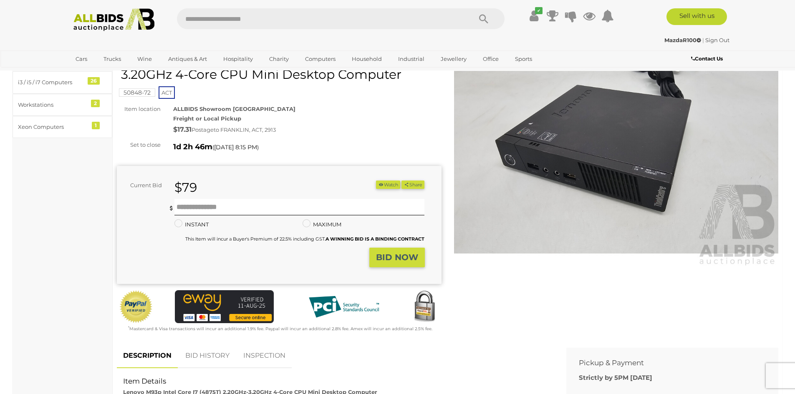
scroll to position [0, 0]
